Goal: Transaction & Acquisition: Purchase product/service

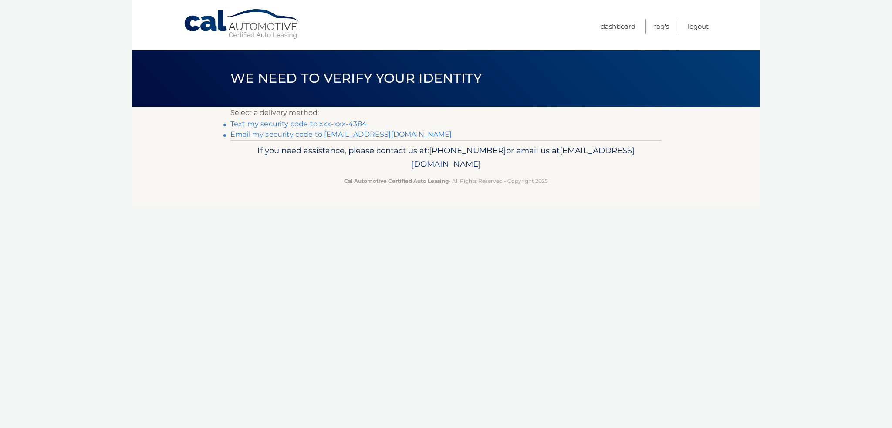
click at [319, 123] on link "Text my security code to xxx-xxx-4384" at bounding box center [298, 124] width 136 height 8
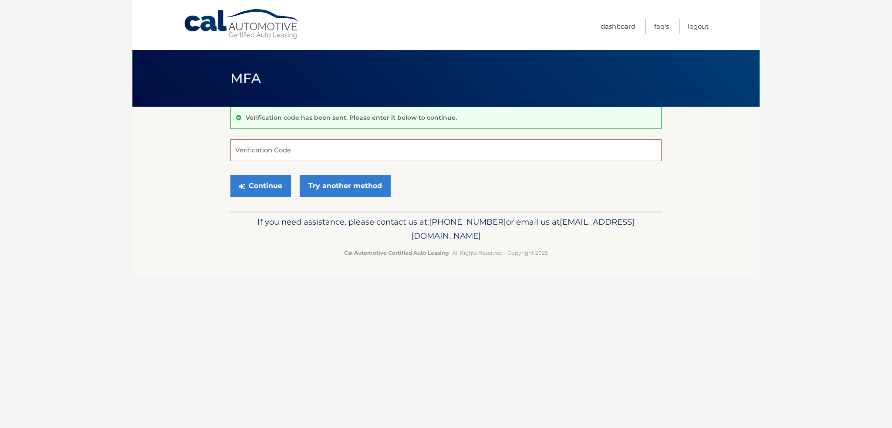
click at [254, 152] on input "Verification Code" at bounding box center [445, 150] width 431 height 22
type input "470629"
click at [264, 191] on button "Continue" at bounding box center [260, 186] width 61 height 22
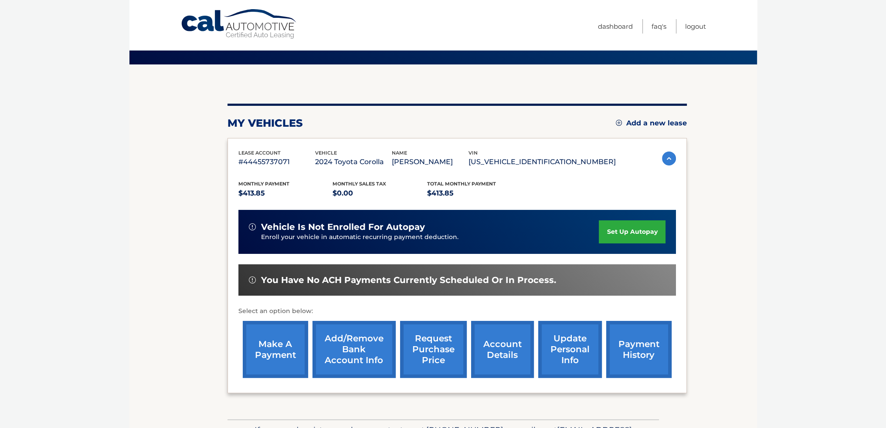
scroll to position [98, 0]
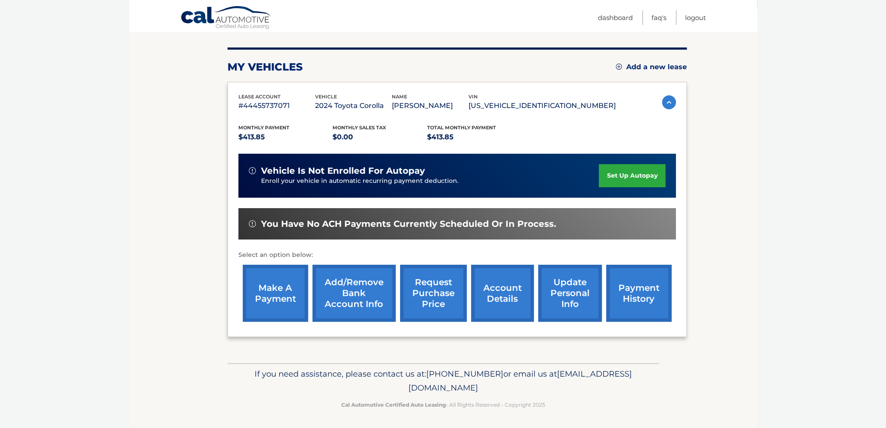
click at [294, 296] on link "make a payment" at bounding box center [275, 293] width 65 height 57
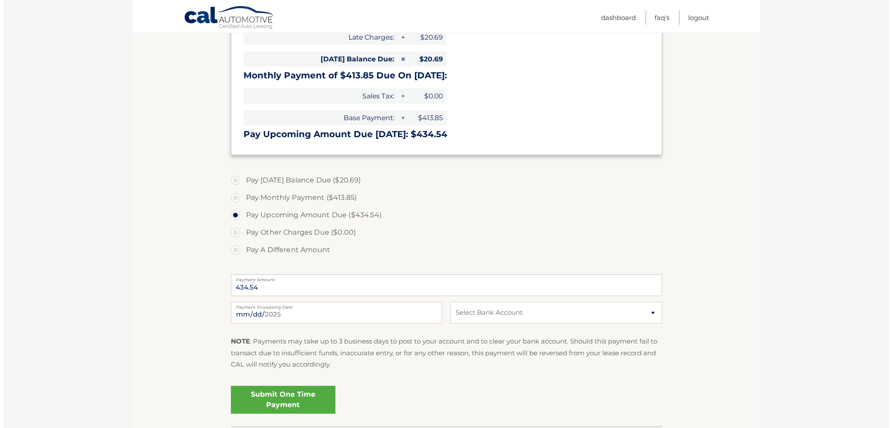
scroll to position [230, 0]
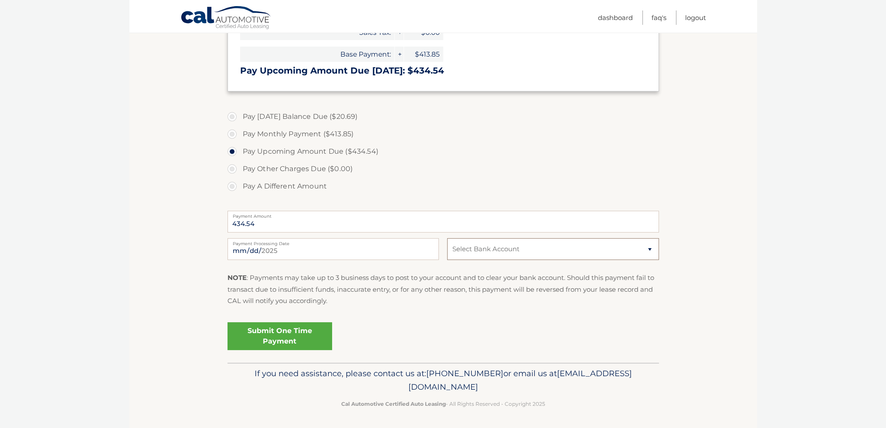
click at [569, 250] on select "Select Bank Account Checking ESL FEDERAL CREDIT UNION *****5783 Checking ESL FE…" at bounding box center [552, 249] width 211 height 22
select select "MjMzNmY4YjctNDA4ZC00MGJhLWIwNTItMjI1MjFiMzEyY2Fi"
click at [447, 238] on select "Select Bank Account Checking ESL FEDERAL CREDIT UNION *****5783 Checking ESL FE…" at bounding box center [552, 249] width 211 height 22
click at [276, 337] on link "Submit One Time Payment" at bounding box center [279, 336] width 105 height 28
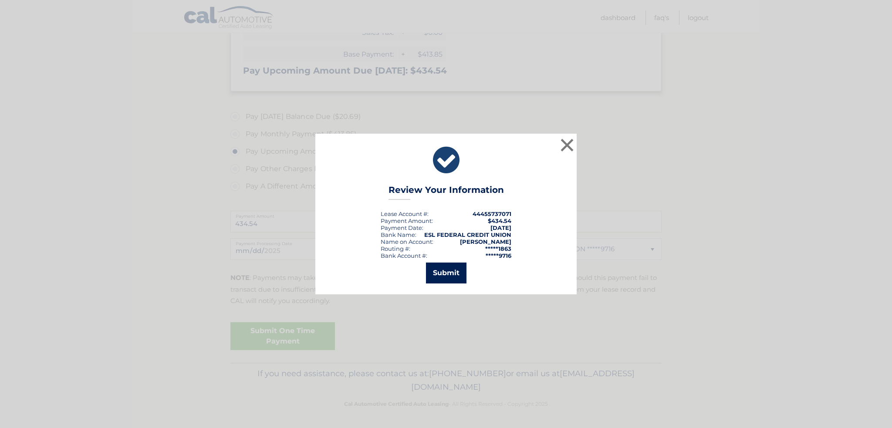
click at [441, 269] on button "Submit" at bounding box center [446, 273] width 41 height 21
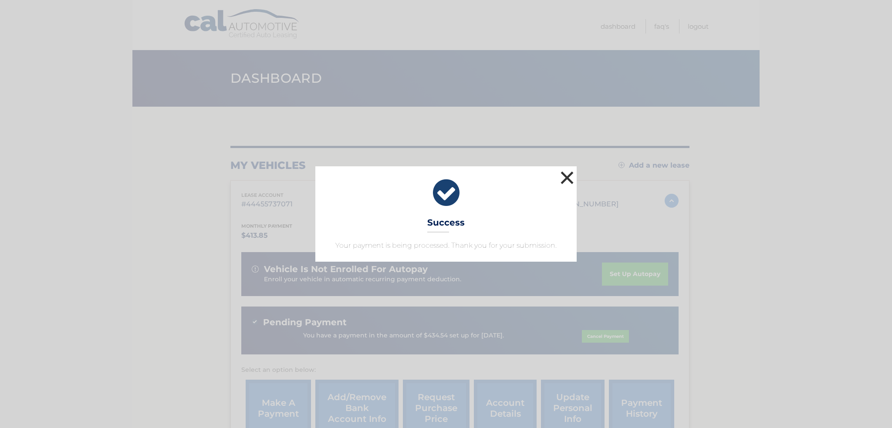
click at [572, 177] on button "×" at bounding box center [566, 177] width 17 height 17
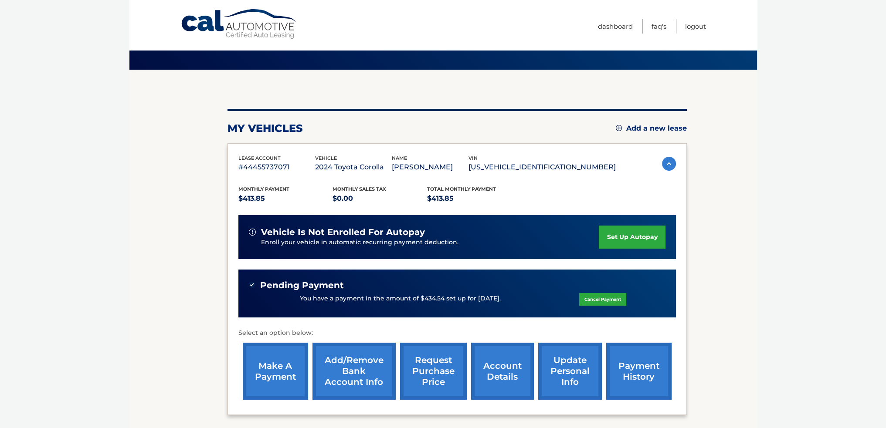
scroll to position [87, 0]
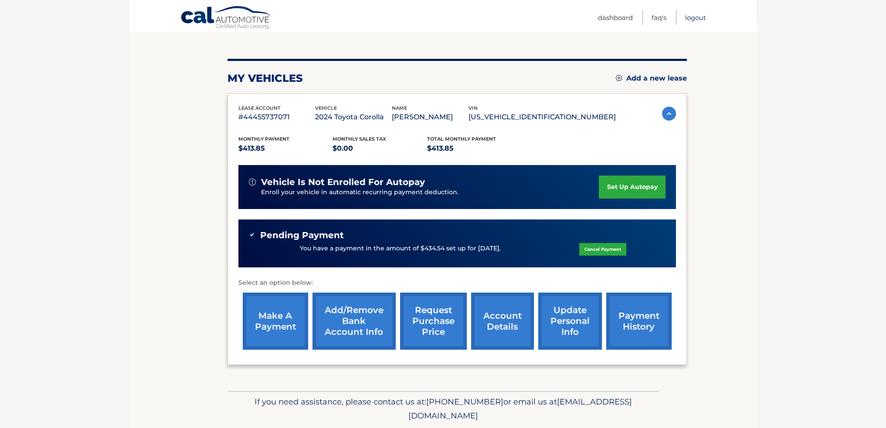
click at [691, 15] on link "Logout" at bounding box center [695, 17] width 21 height 14
